Goal: Obtain resource: Download file/media

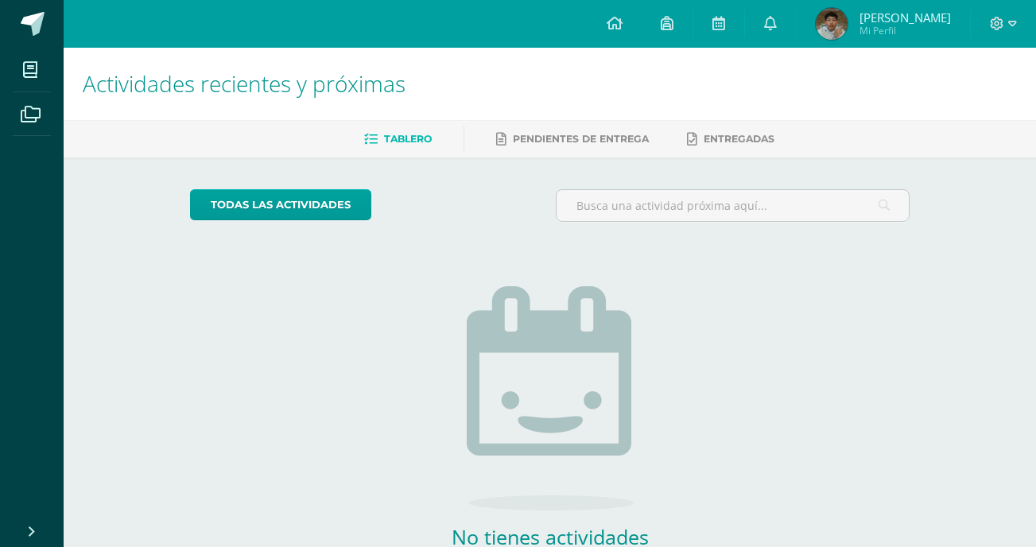
scroll to position [101, 0]
click at [796, 40] on link "1" at bounding box center [770, 24] width 51 height 48
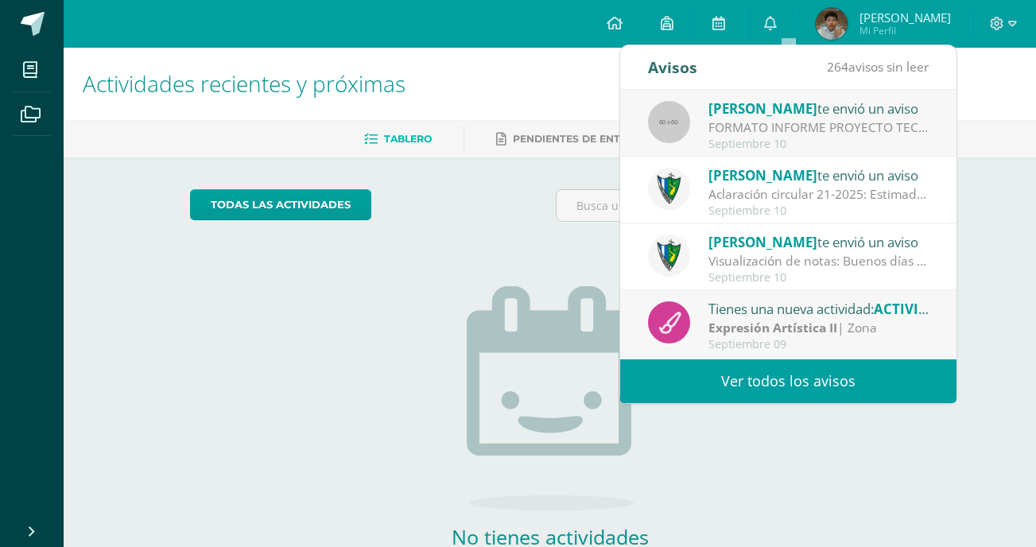
click at [825, 138] on div "Septiembre 10" at bounding box center [818, 145] width 221 height 14
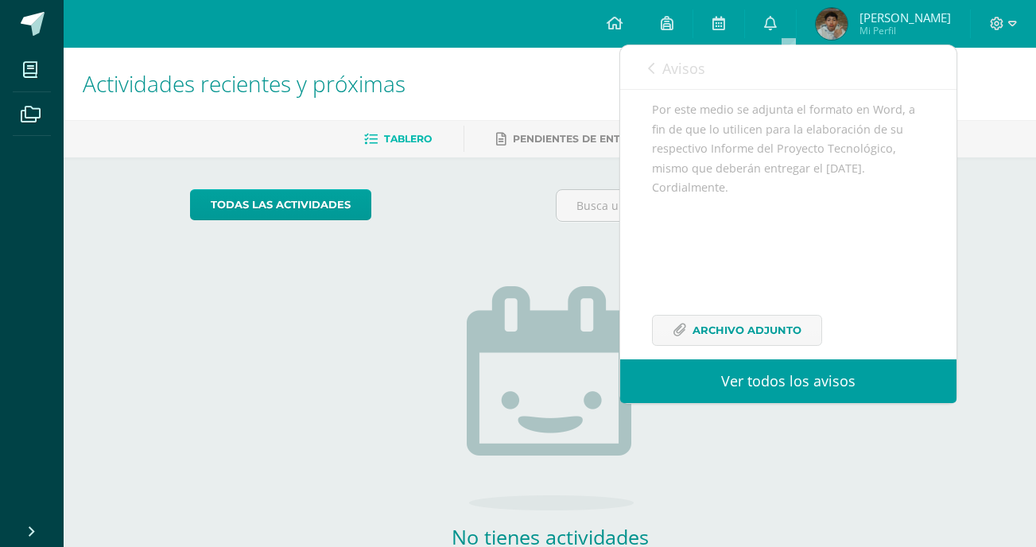
scroll to position [246, 0]
click at [750, 288] on div "Alumnos Graduandos: Por este medio se adjunta el formato en Word, a fin de que …" at bounding box center [788, 192] width 273 height 304
click at [747, 306] on span "Archivo Adjunto" at bounding box center [746, 308] width 109 height 29
